Goal: Task Accomplishment & Management: Use online tool/utility

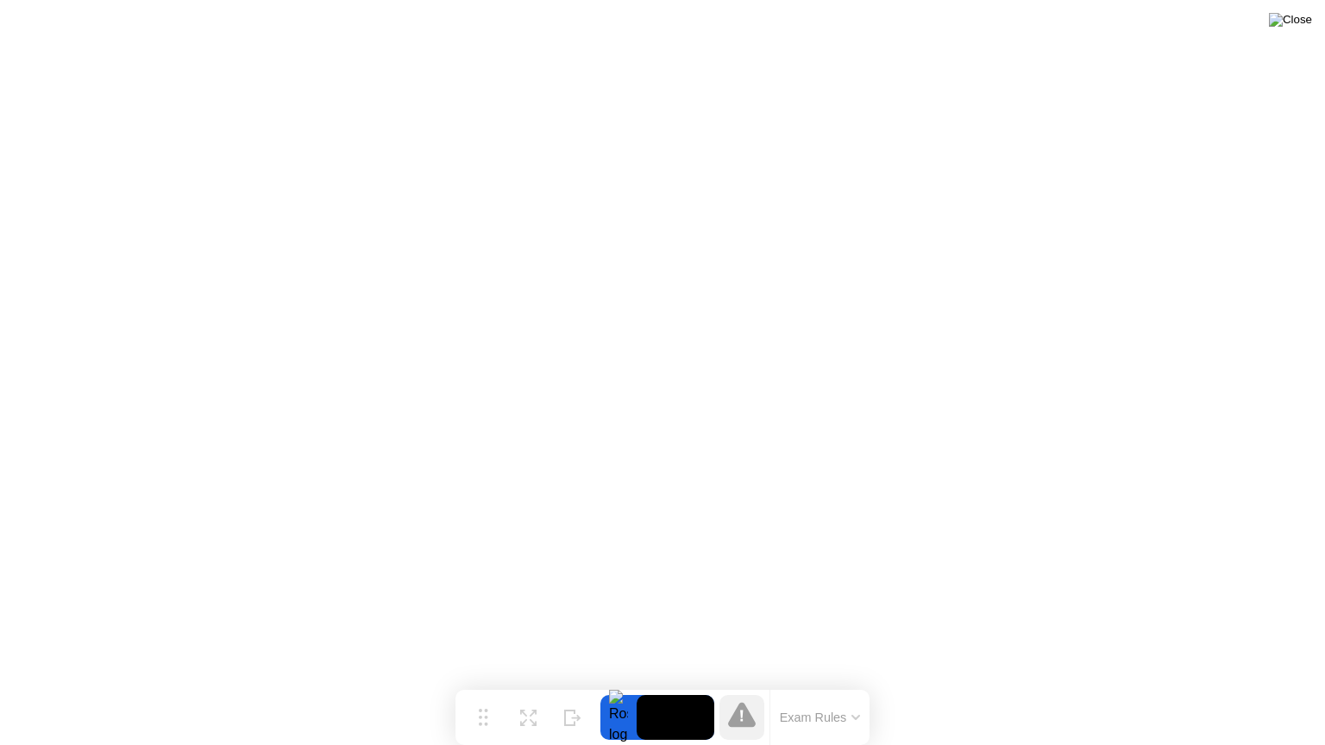
click at [1298, 20] on img at bounding box center [1289, 20] width 43 height 14
drag, startPoint x: 689, startPoint y: 403, endPoint x: 526, endPoint y: 717, distance: 353.7
click at [662, 716] on video at bounding box center [675, 717] width 78 height 45
click at [486, 726] on div "Move" at bounding box center [483, 731] width 22 height 10
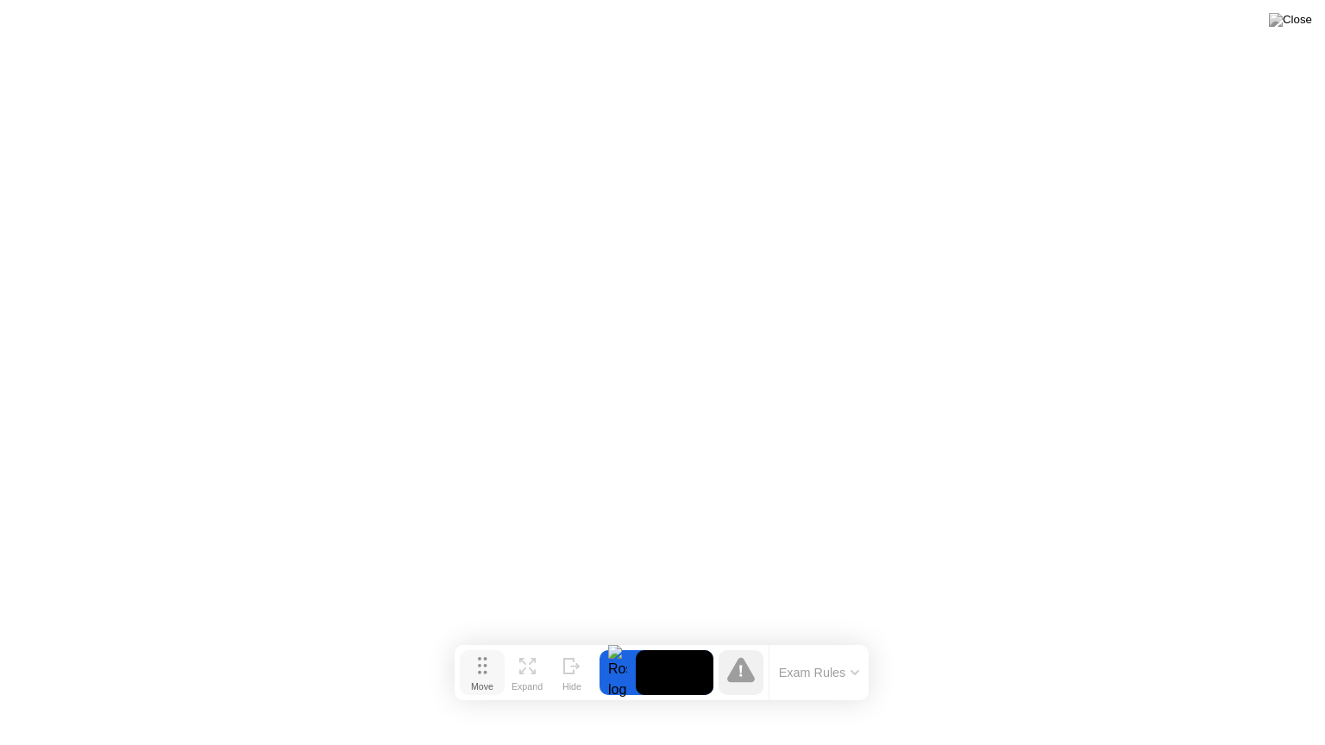
drag, startPoint x: 501, startPoint y: 717, endPoint x: 491, endPoint y: 648, distance: 69.8
click at [482, 670] on icon at bounding box center [482, 665] width 9 height 17
click at [1300, 27] on img at bounding box center [1289, 20] width 43 height 14
